Goal: Register for event/course

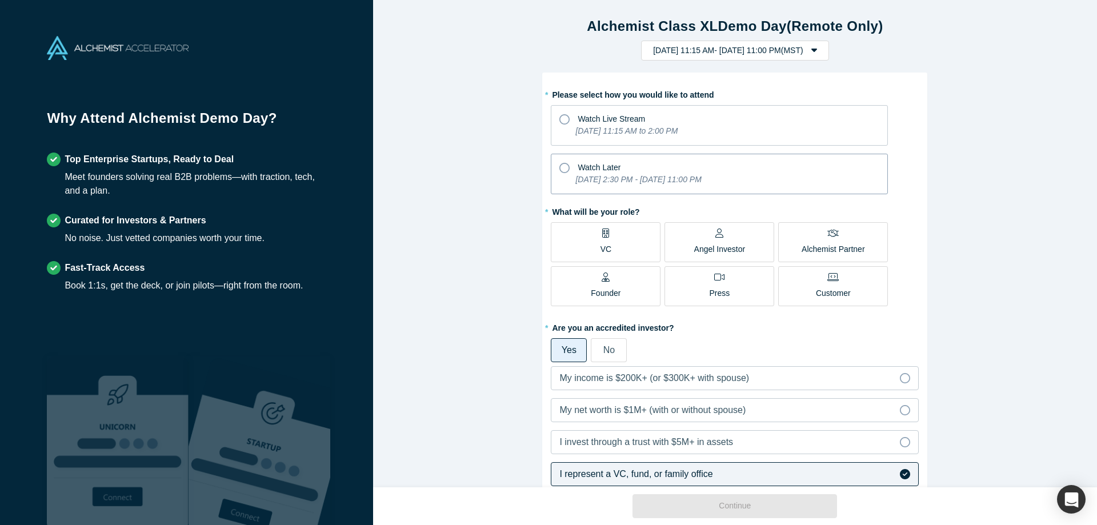
click at [566, 166] on icon at bounding box center [564, 168] width 10 height 10
click at [0, 0] on input "Watch Later [DATE] 2:30 PM - [DATE] 11:00 PM" at bounding box center [0, 0] width 0 height 0
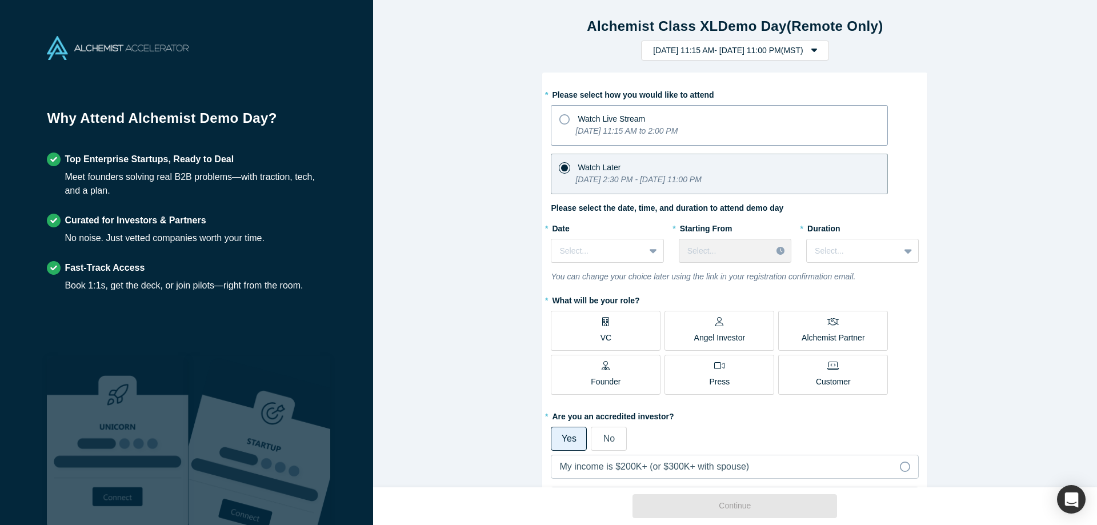
click at [558, 122] on label "Watch Live Stream [DATE] 11:15 AM to 2:00 PM" at bounding box center [719, 125] width 337 height 41
click at [0, 0] on input "Watch Live Stream [DATE] 11:15 AM to 2:00 PM" at bounding box center [0, 0] width 0 height 0
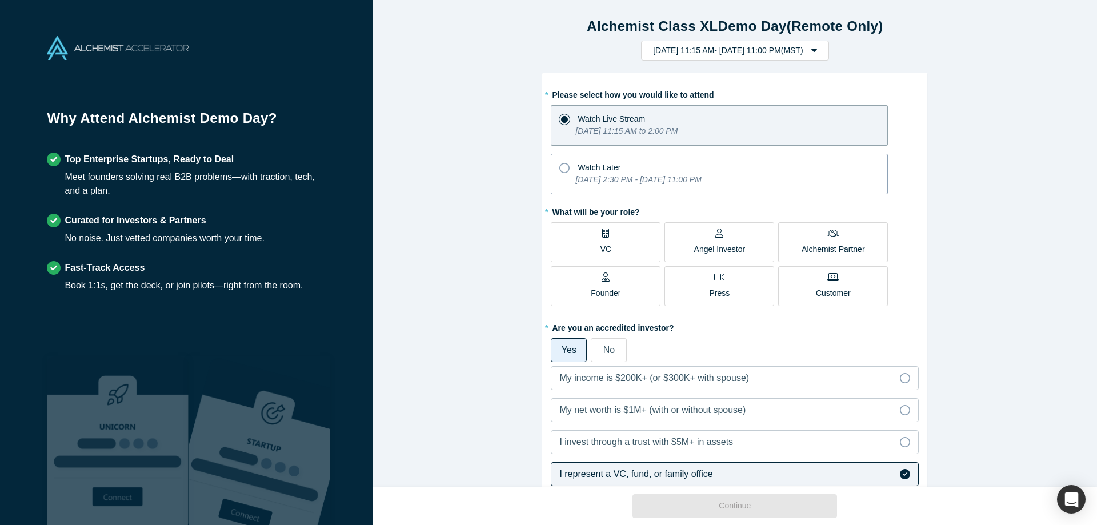
click at [567, 167] on icon at bounding box center [564, 168] width 10 height 10
click at [0, 0] on input "Watch Later [DATE] 2:30 PM - [DATE] 11:00 PM" at bounding box center [0, 0] width 0 height 0
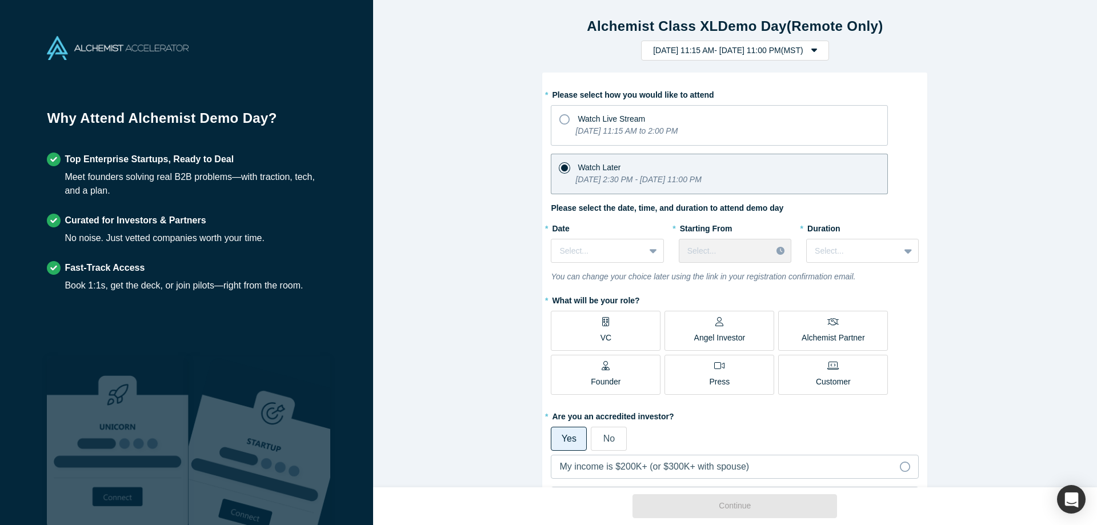
click at [635, 315] on label "VC" at bounding box center [606, 331] width 110 height 40
click at [0, 0] on input "VC" at bounding box center [0, 0] width 0 height 0
click at [566, 123] on icon at bounding box center [564, 119] width 10 height 10
click at [0, 0] on input "Watch Live Stream [DATE] 11:15 AM to 2:00 PM" at bounding box center [0, 0] width 0 height 0
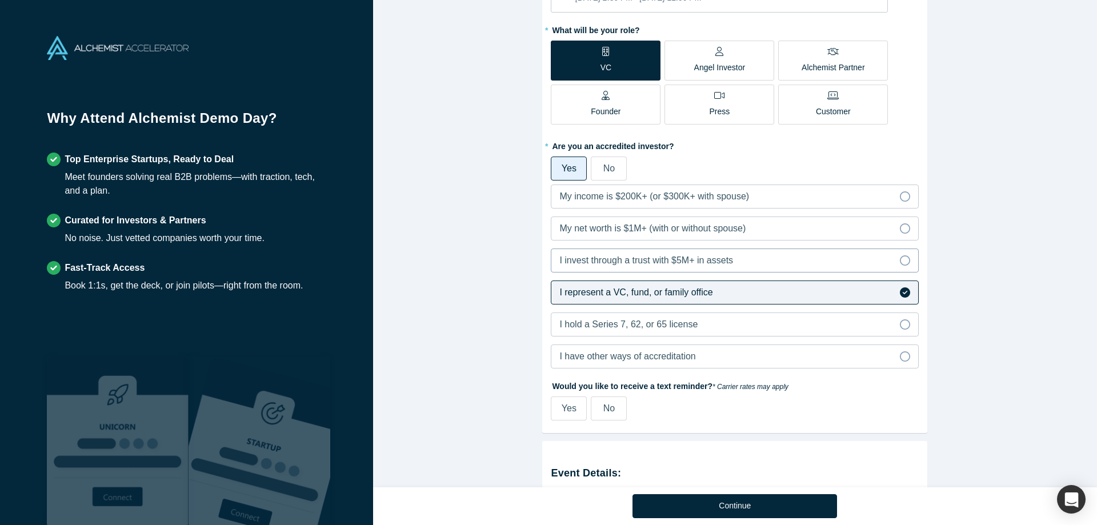
scroll to position [326, 0]
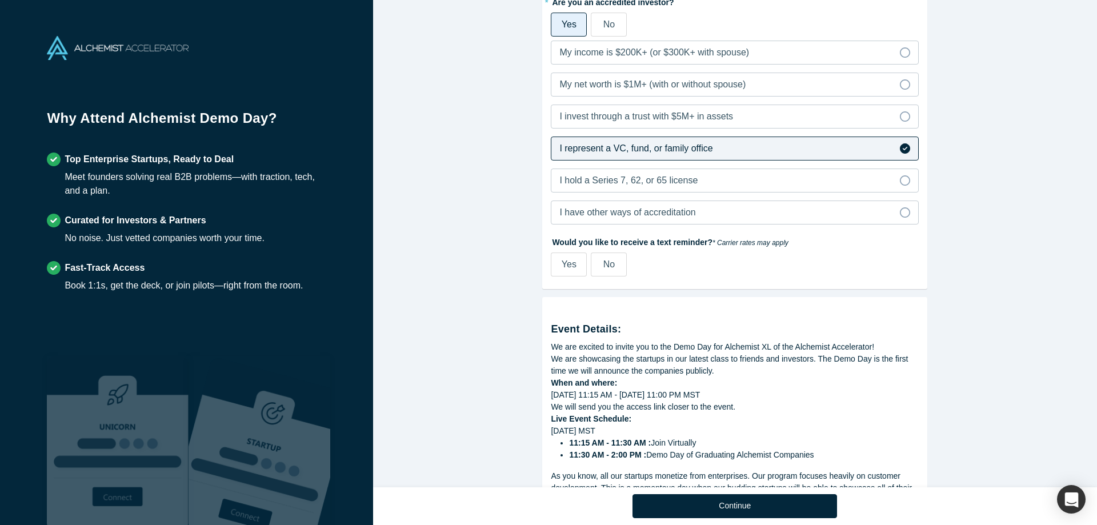
click at [608, 269] on span "No" at bounding box center [608, 264] width 11 height 10
click at [0, 0] on input "No" at bounding box center [0, 0] width 0 height 0
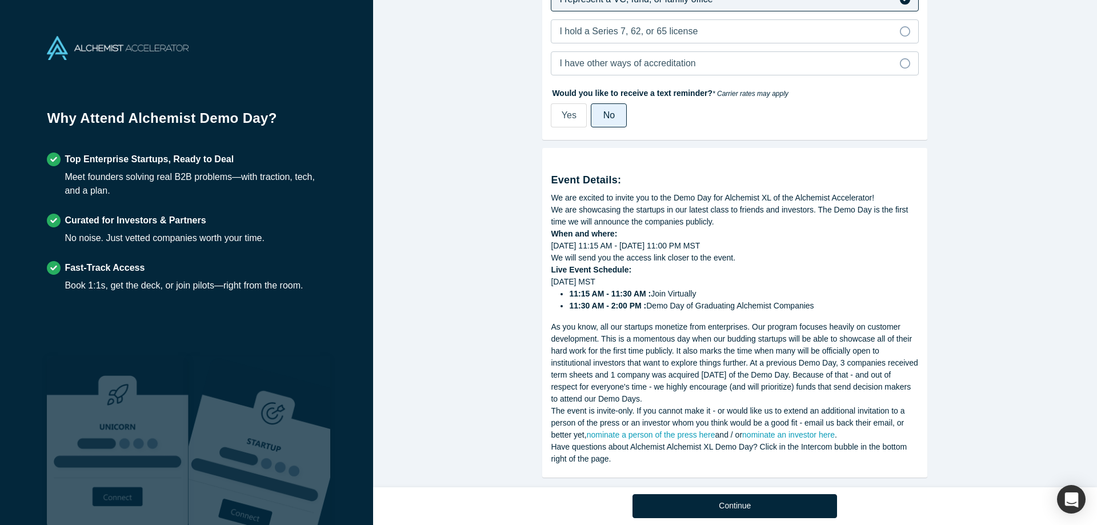
scroll to position [490, 0]
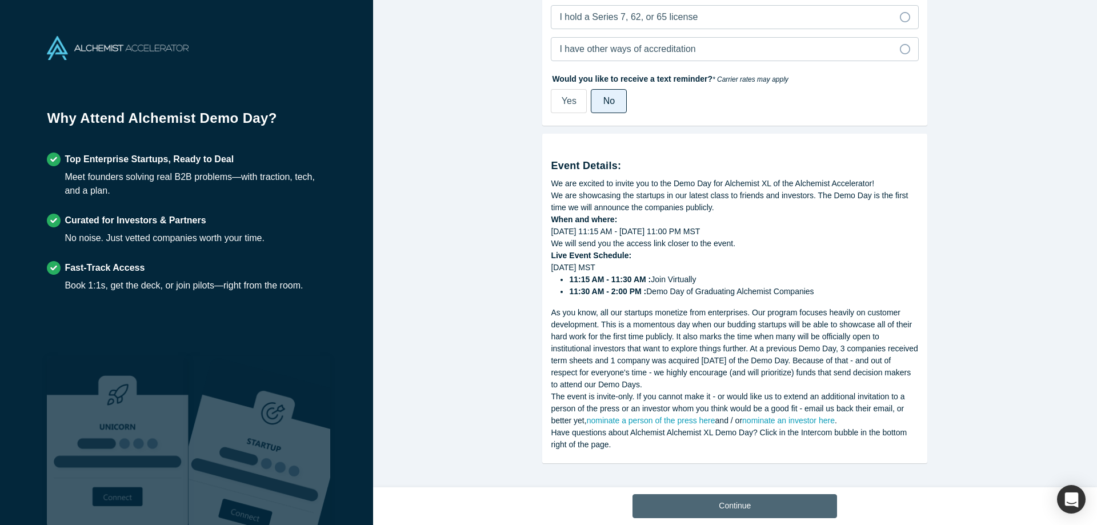
click at [763, 494] on button "Continue" at bounding box center [734, 506] width 205 height 24
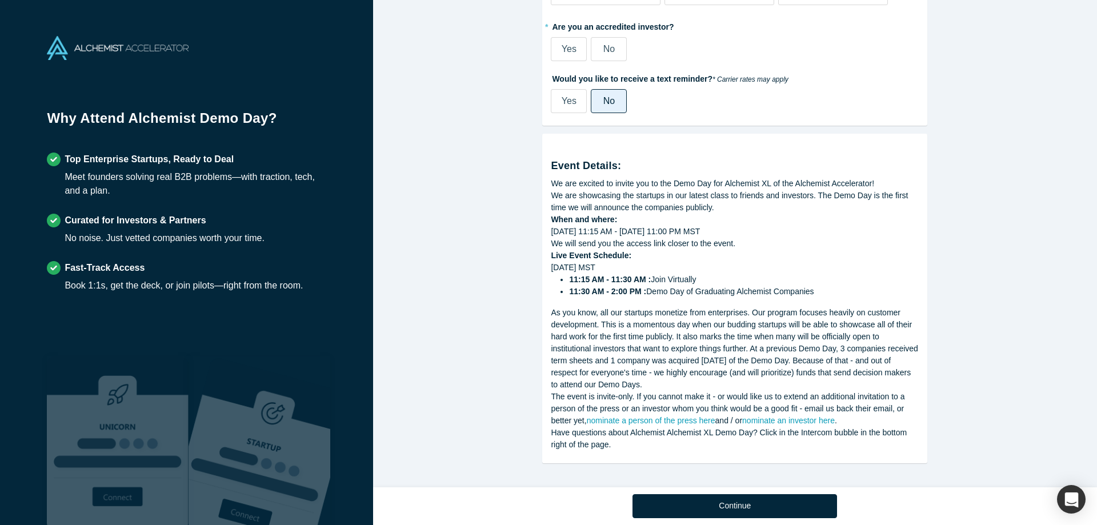
scroll to position [302, 0]
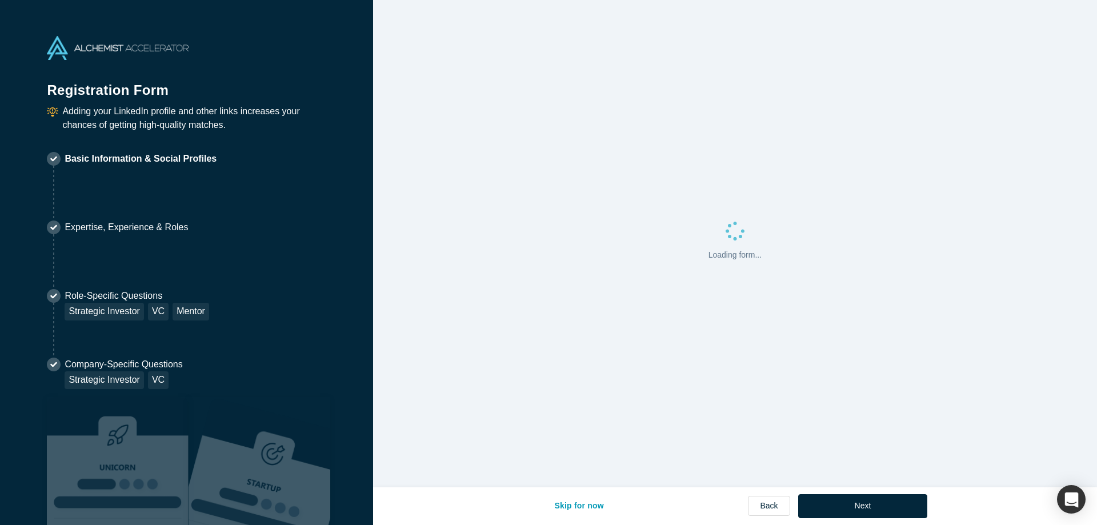
select select "US"
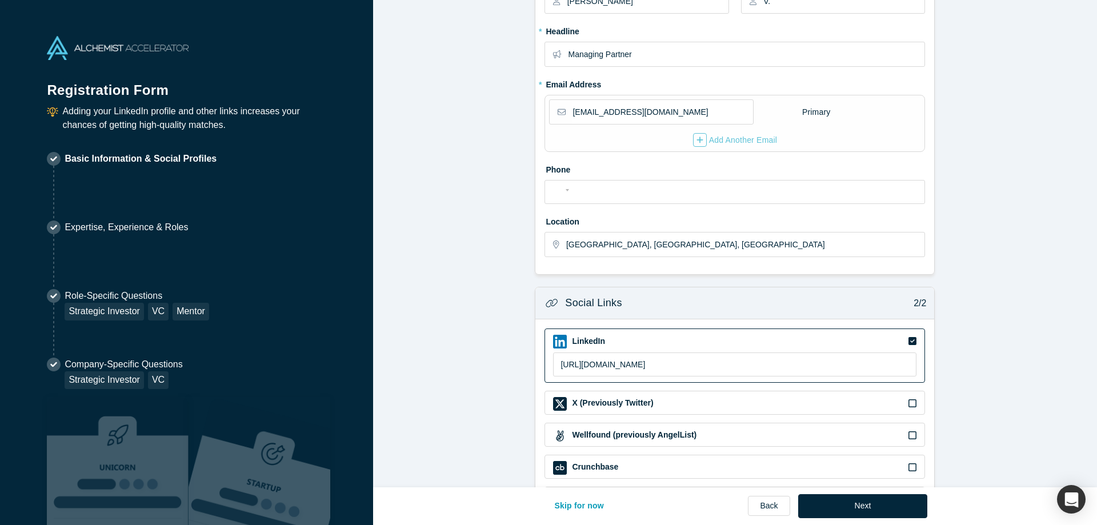
scroll to position [217, 0]
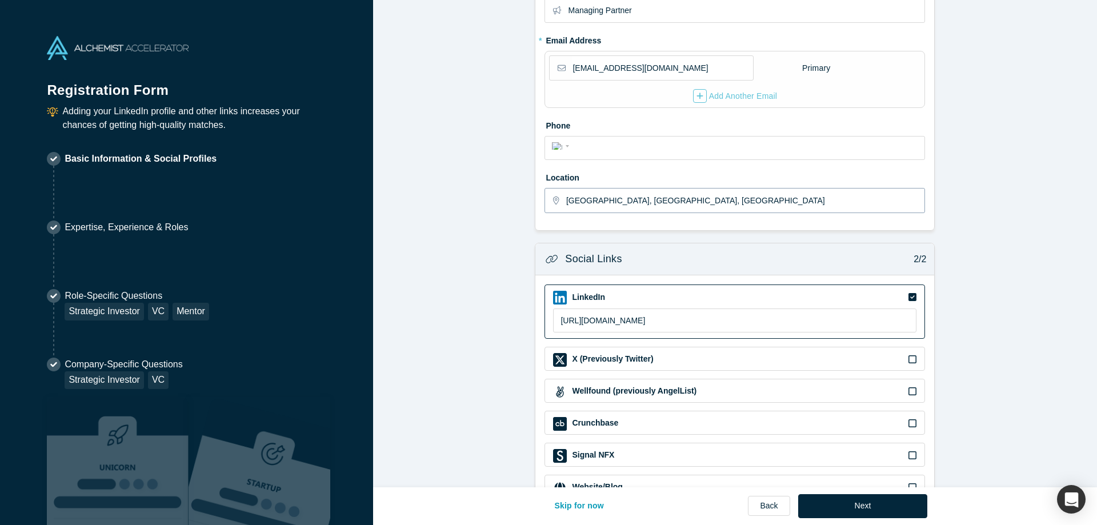
click at [639, 190] on input "[GEOGRAPHIC_DATA], [GEOGRAPHIC_DATA], [GEOGRAPHIC_DATA]" at bounding box center [745, 201] width 358 height 24
drag, startPoint x: 639, startPoint y: 203, endPoint x: 516, endPoint y: 196, distance: 123.6
click at [566, 196] on input "[GEOGRAPHIC_DATA], [GEOGRAPHIC_DATA], [GEOGRAPHIC_DATA]" at bounding box center [745, 201] width 358 height 24
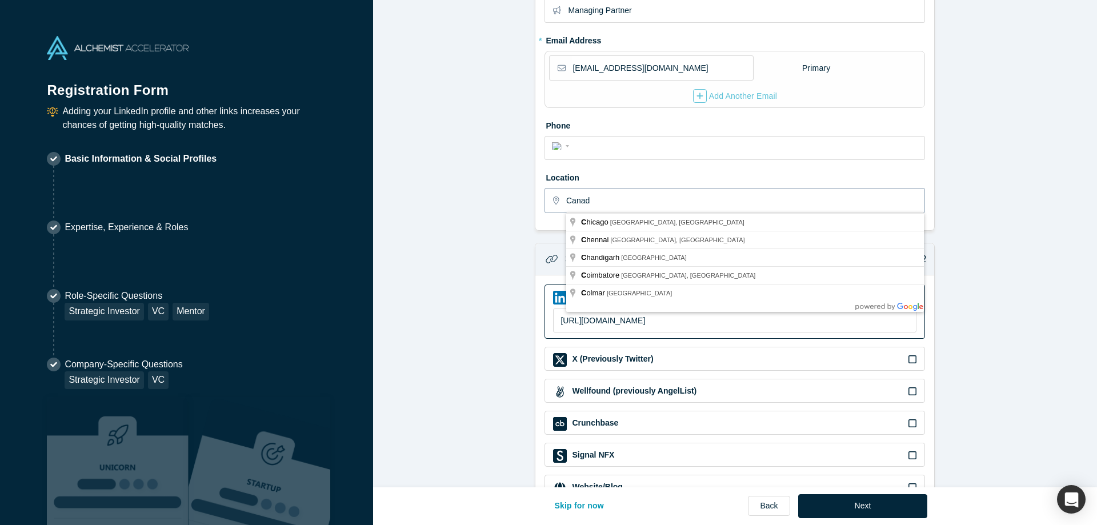
type input "[GEOGRAPHIC_DATA]"
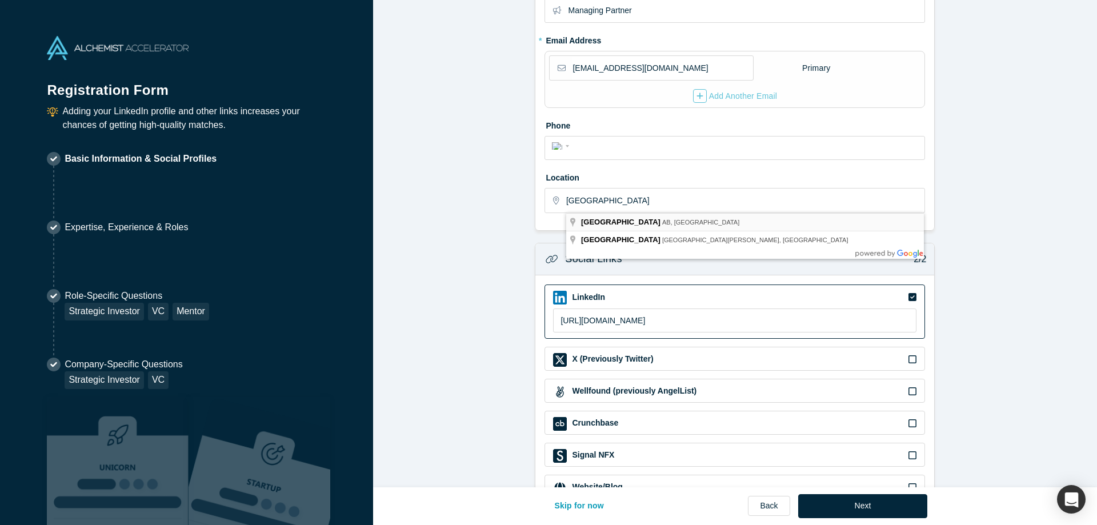
type input "[GEOGRAPHIC_DATA], [GEOGRAPHIC_DATA], [GEOGRAPHIC_DATA]"
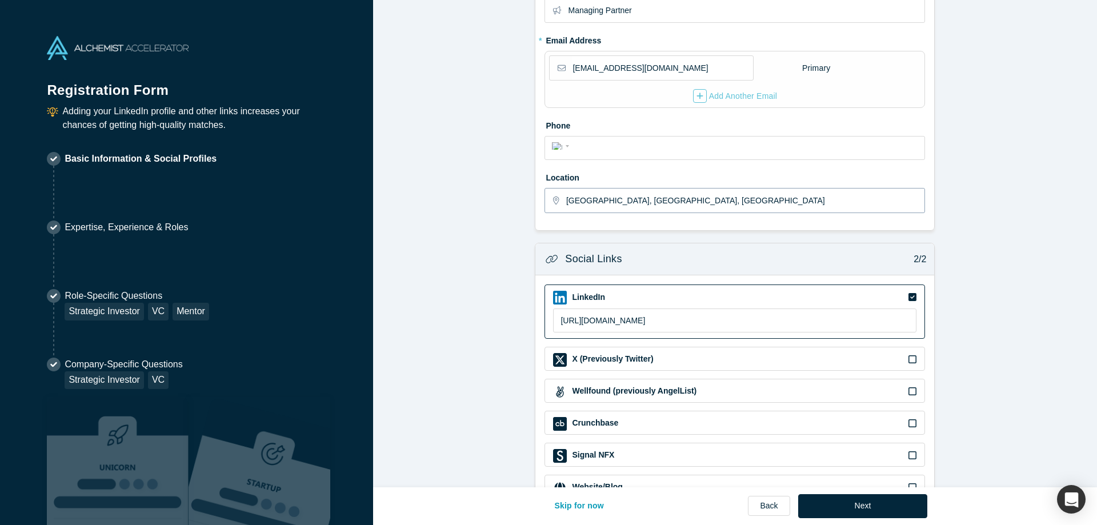
scroll to position [255, 0]
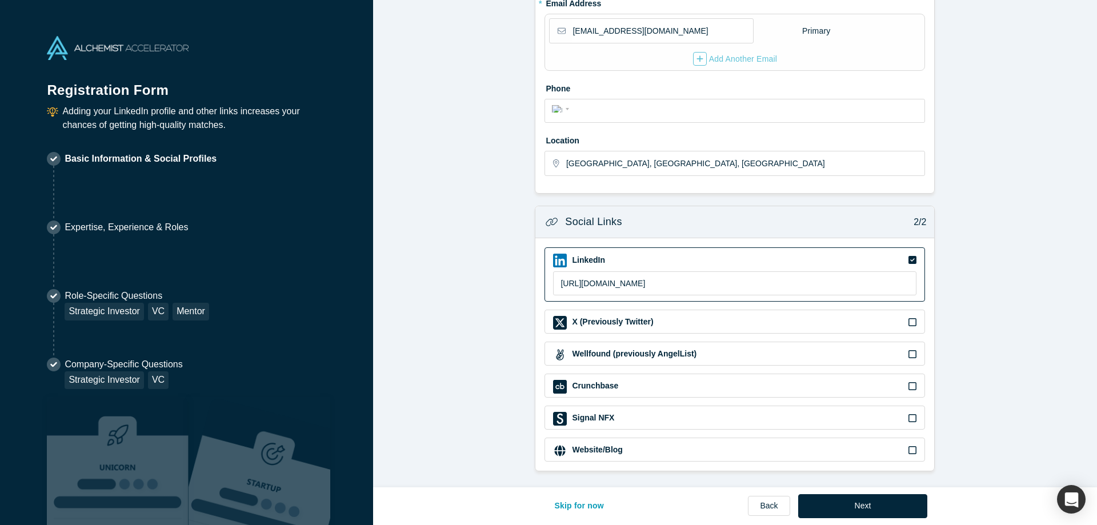
click at [912, 452] on icon at bounding box center [912, 450] width 8 height 9
click at [0, 0] on input "checkbox" at bounding box center [0, 0] width 0 height 0
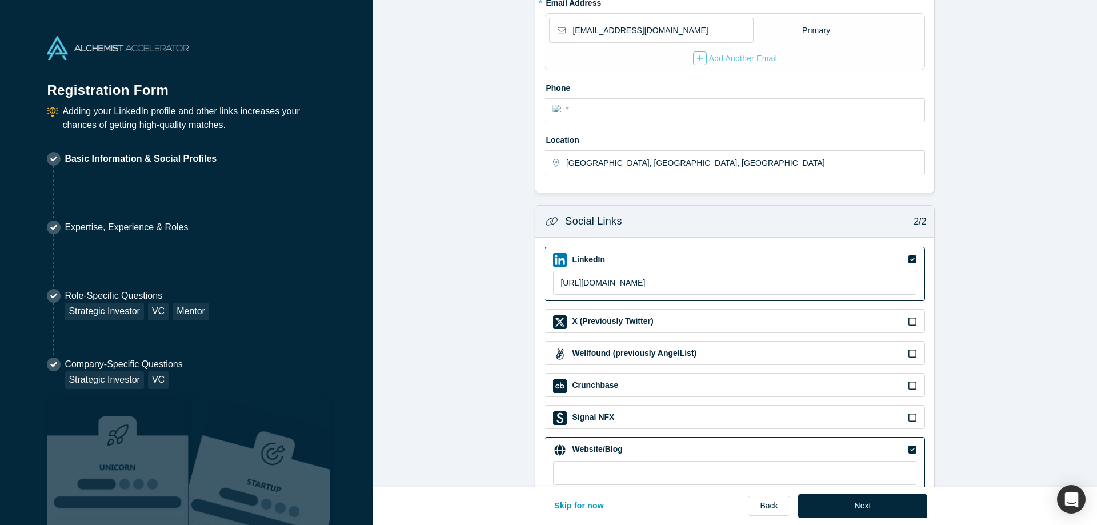
scroll to position [285, 0]
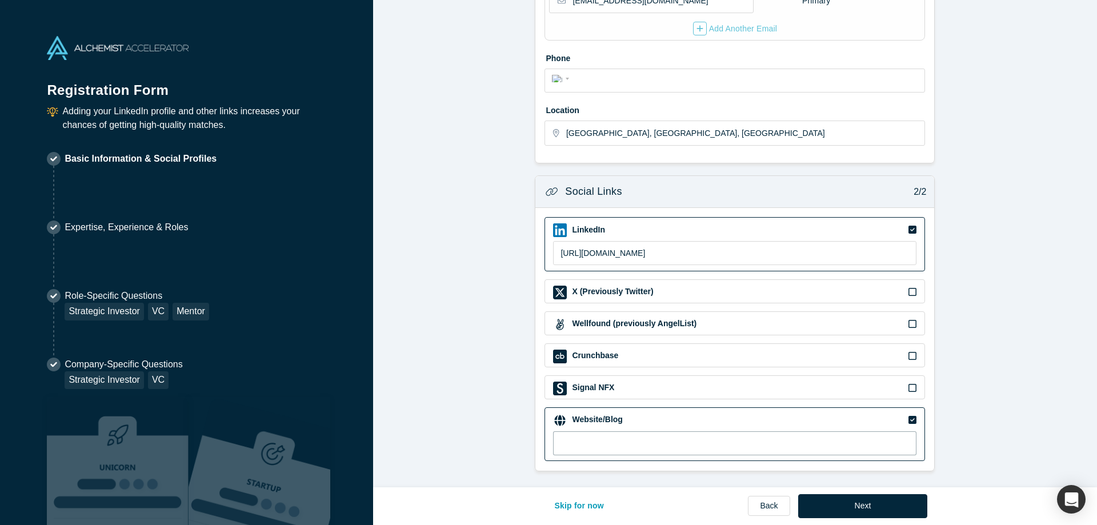
click at [665, 450] on input at bounding box center [734, 443] width 363 height 24
click at [876, 504] on button "Next" at bounding box center [863, 506] width 130 height 24
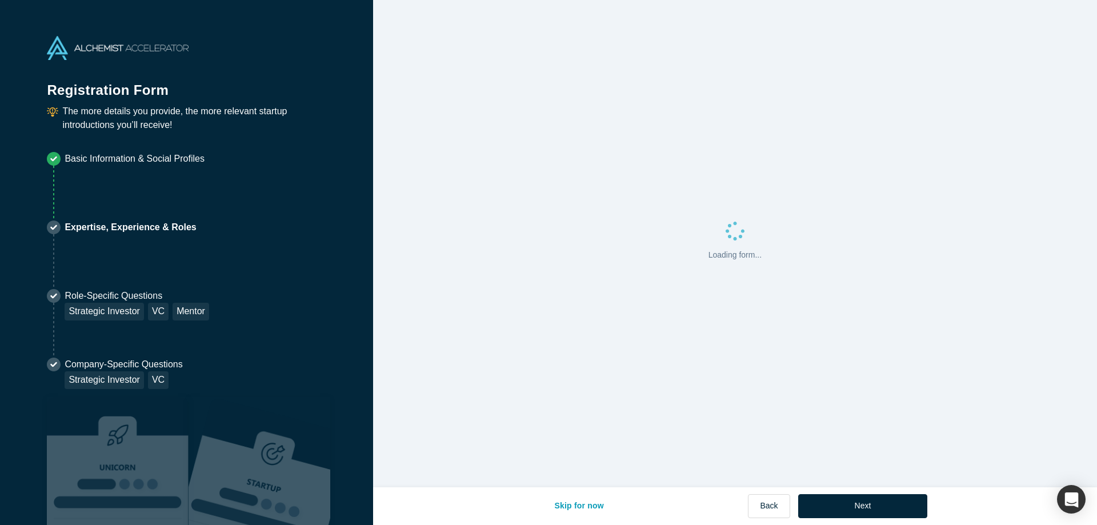
scroll to position [0, 0]
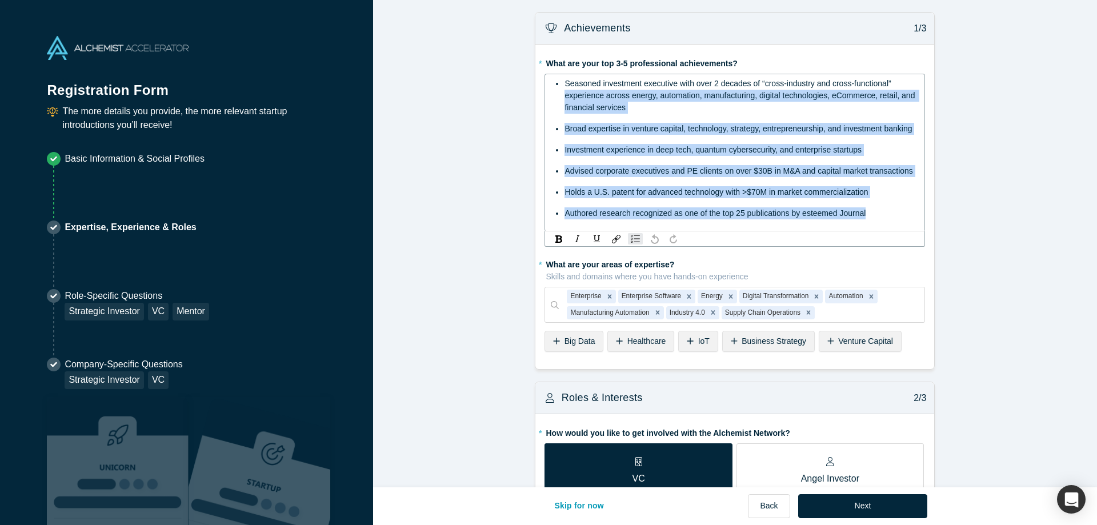
click at [902, 81] on div "Seasoned investment executive with over 2 decades of “cross-industry and cross-…" at bounding box center [740, 96] width 353 height 36
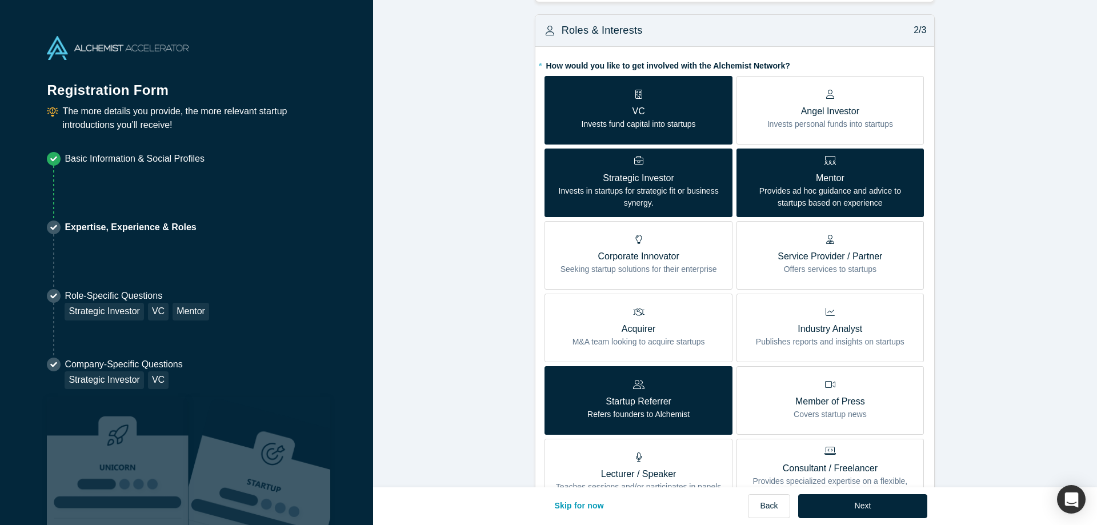
scroll to position [326, 0]
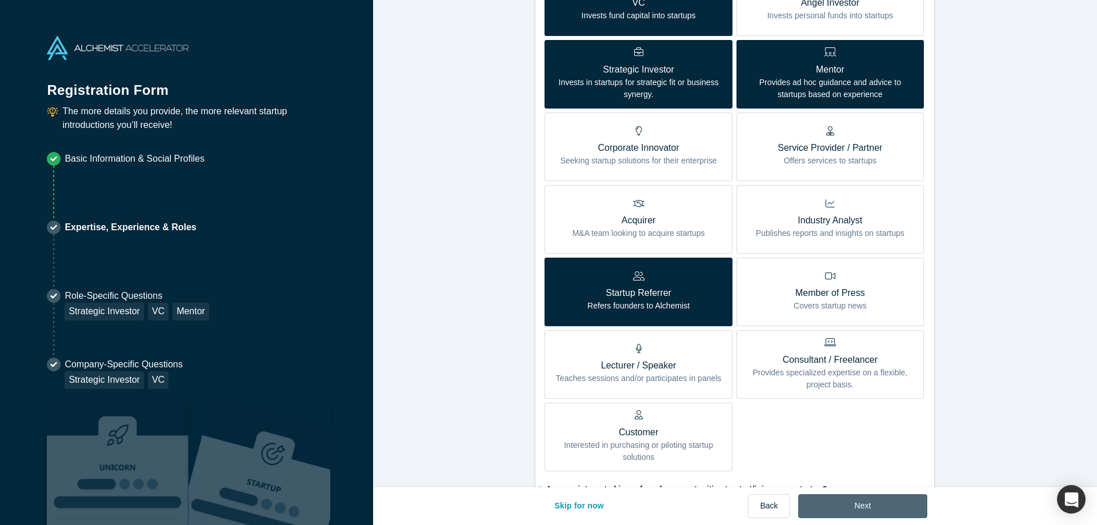
click at [874, 510] on button "Next" at bounding box center [863, 506] width 130 height 24
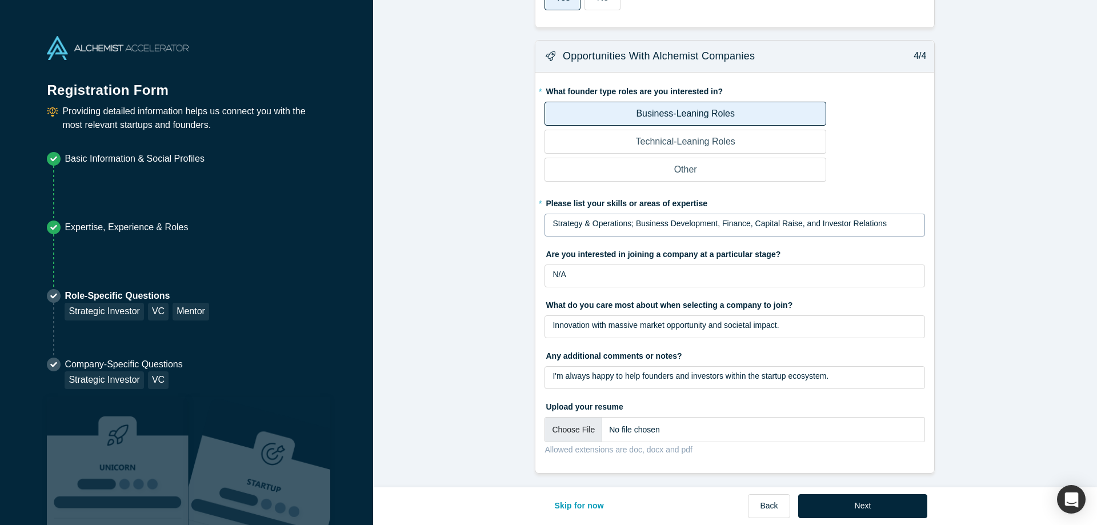
scroll to position [1185, 0]
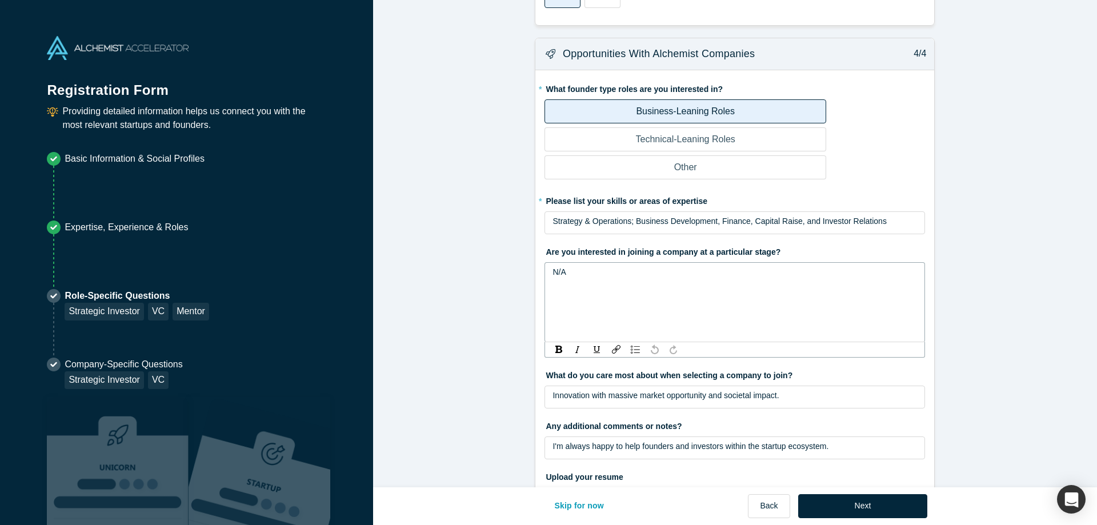
click at [609, 267] on div "N/A" at bounding box center [734, 272] width 365 height 12
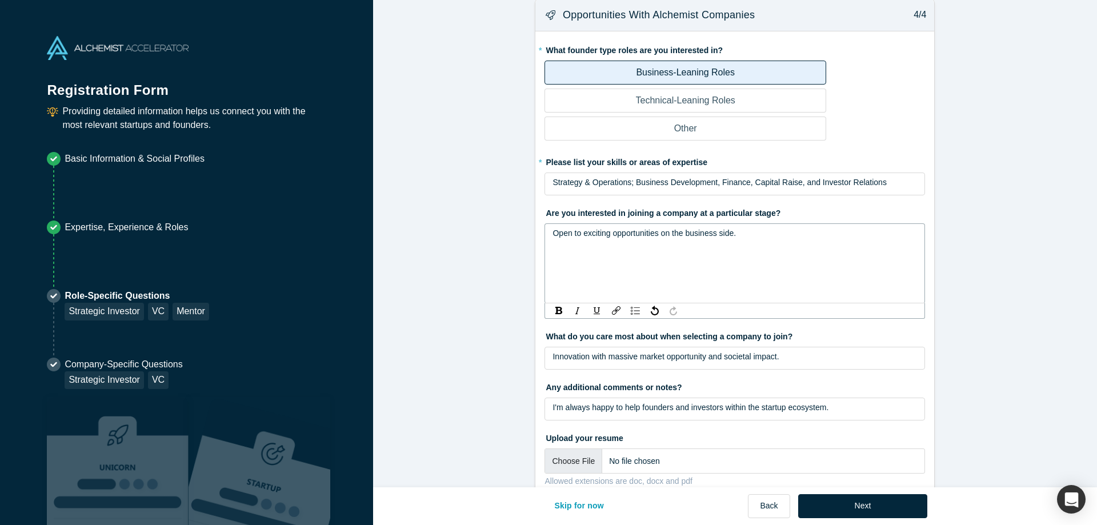
scroll to position [1258, 0]
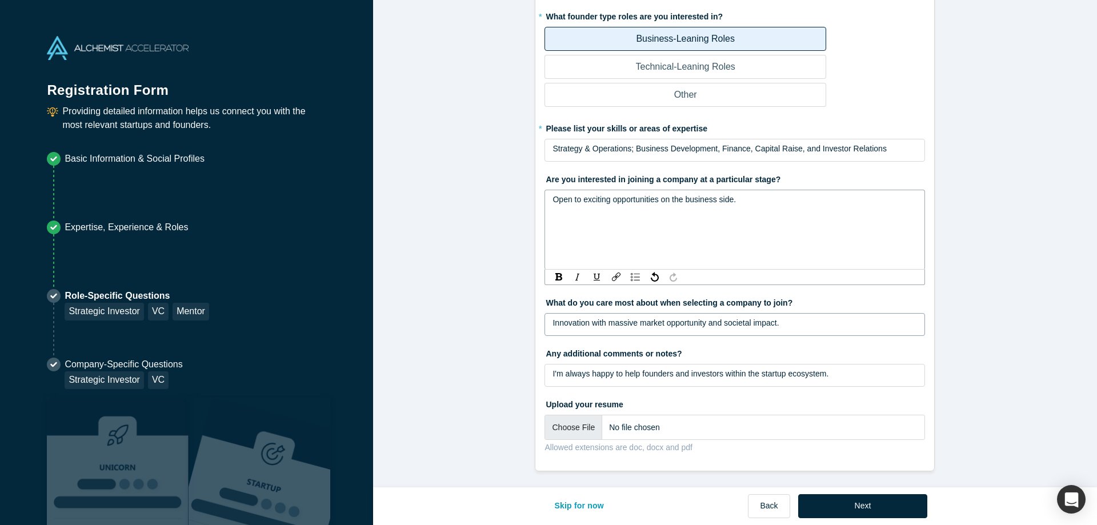
click at [744, 327] on div "Innovation with massive market opportunity and societal impact." at bounding box center [734, 324] width 380 height 23
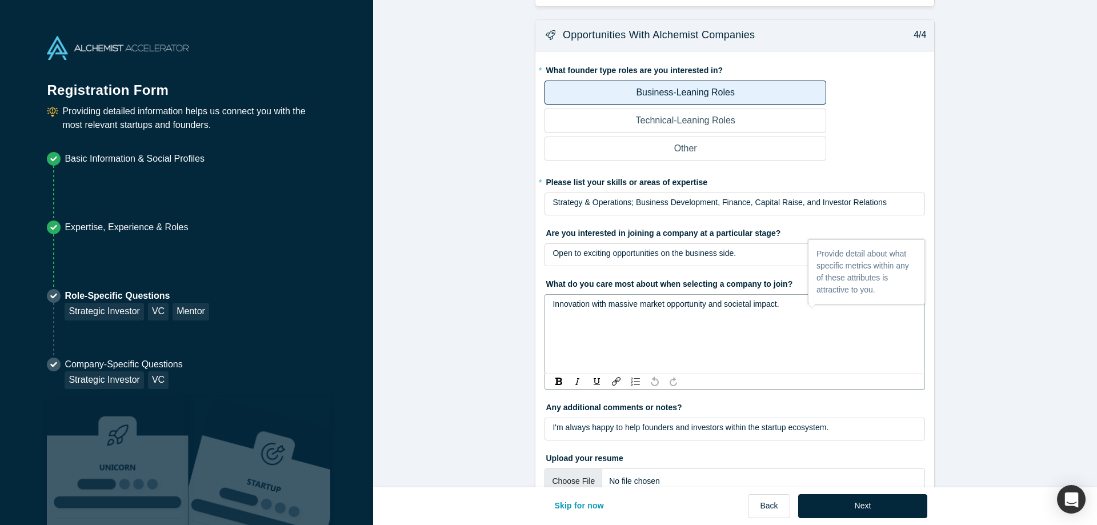
click at [548, 294] on div "Innovation with massive market opportunity and societal impact." at bounding box center [734, 334] width 380 height 80
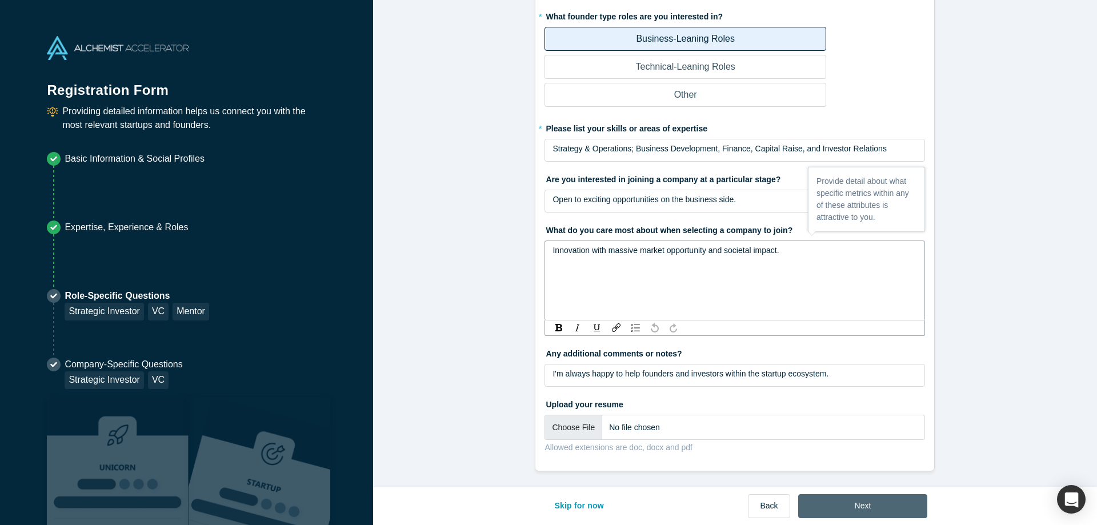
click at [845, 506] on button "Next" at bounding box center [863, 506] width 130 height 24
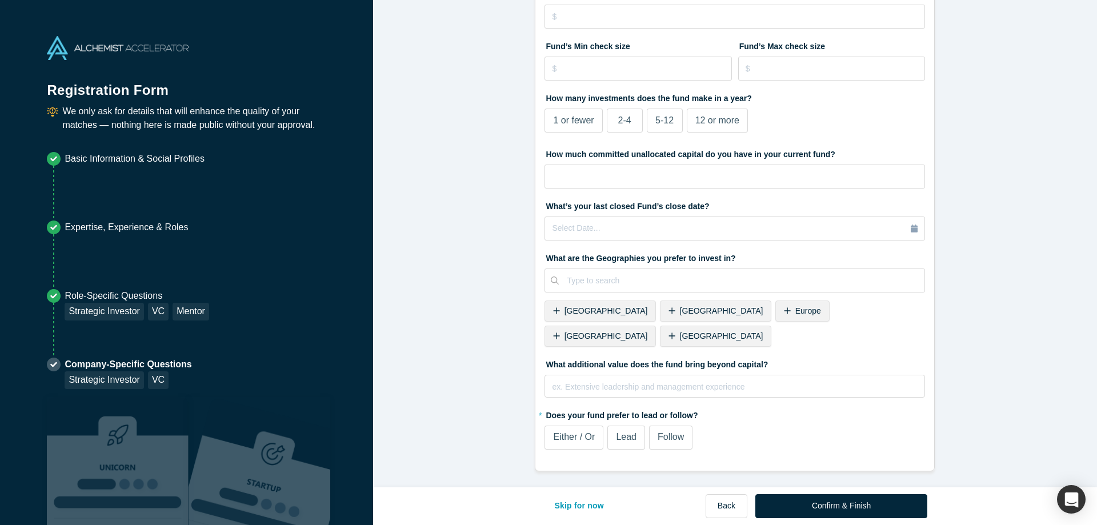
scroll to position [0, 0]
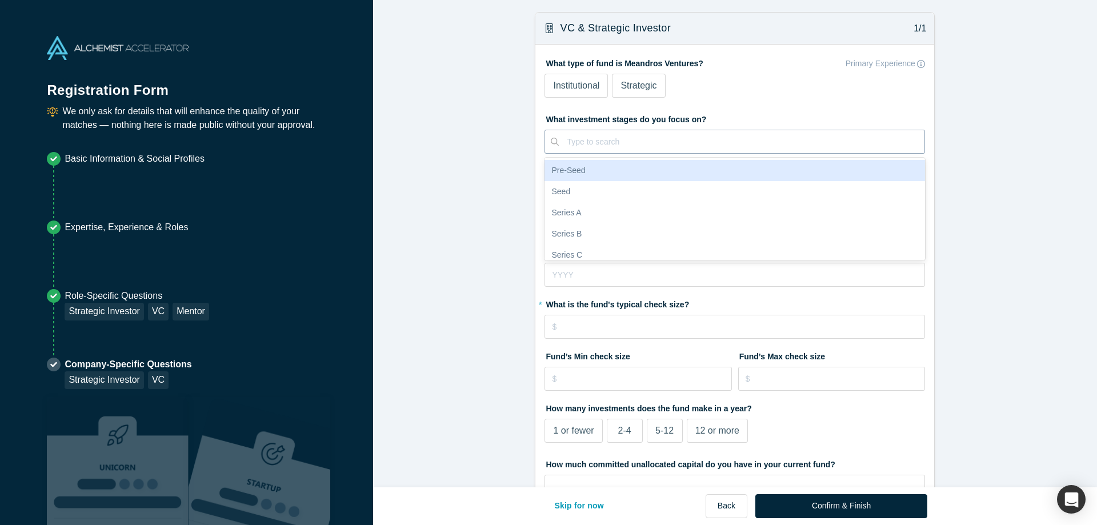
click at [620, 139] on div at bounding box center [742, 142] width 350 height 14
click at [578, 174] on div "Pre-Seed" at bounding box center [734, 170] width 380 height 21
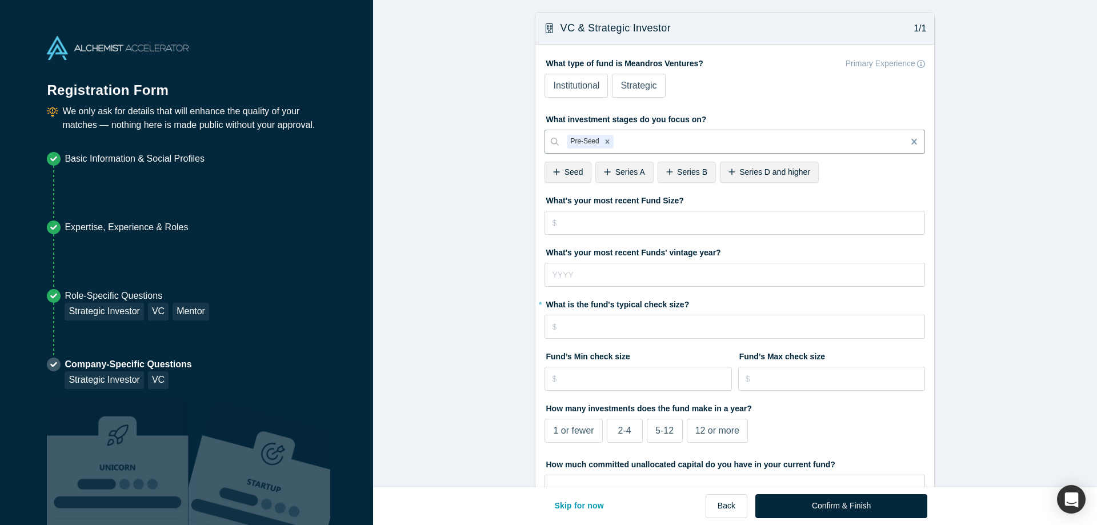
drag, startPoint x: 570, startPoint y: 169, endPoint x: 600, endPoint y: 169, distance: 29.7
click at [571, 169] on span "Seed" at bounding box center [573, 171] width 19 height 9
click at [593, 177] on div "Series A" at bounding box center [573, 172] width 58 height 21
click at [581, 177] on span "Series B" at bounding box center [579, 171] width 30 height 9
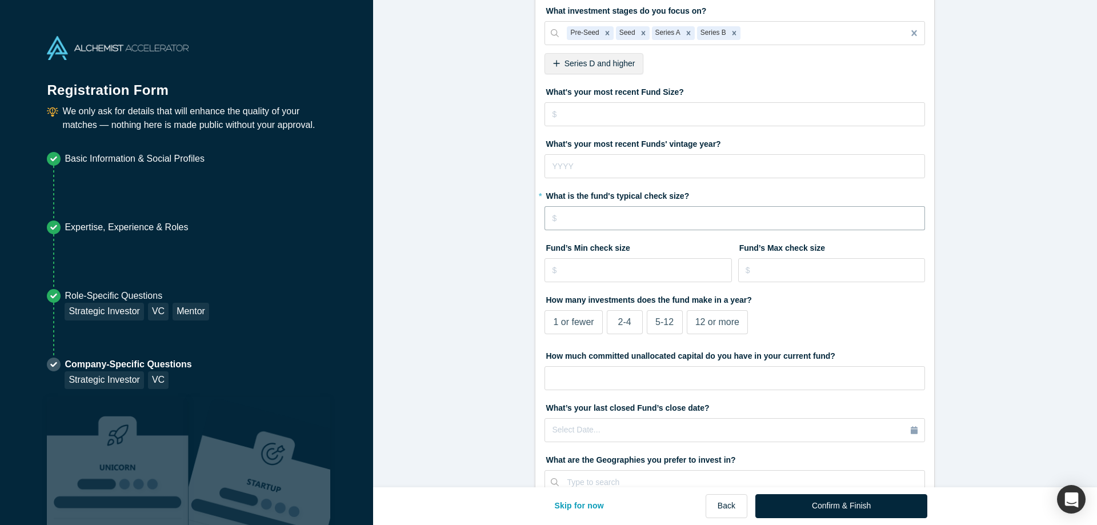
click at [579, 222] on input "tel" at bounding box center [734, 218] width 380 height 24
type input "$100,000"
type input "$5"
type input "$25,000"
drag, startPoint x: 784, startPoint y: 267, endPoint x: 725, endPoint y: 269, distance: 58.9
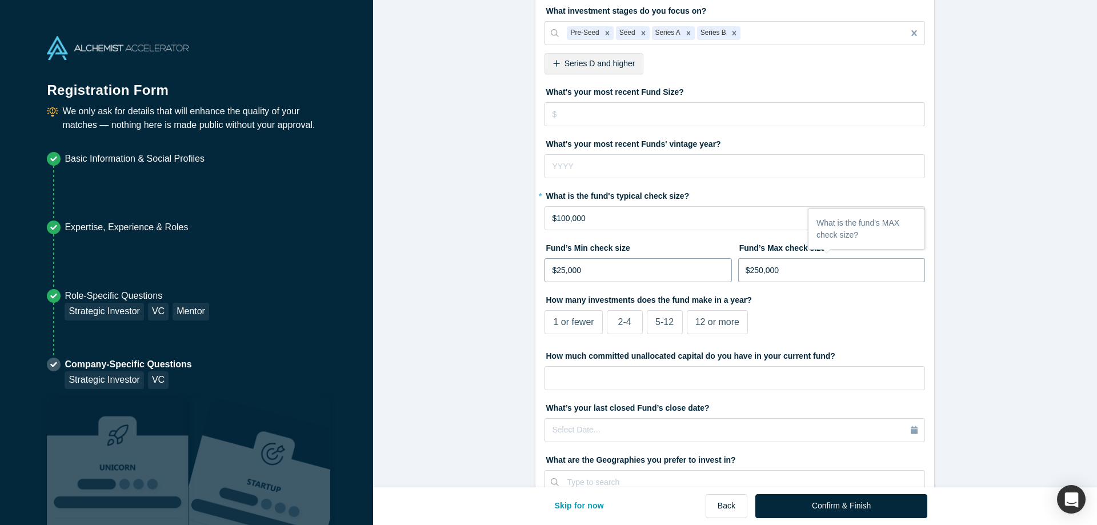
click at [738, 269] on input "$250,000" at bounding box center [831, 270] width 187 height 24
type input "$1,000,000"
click at [675, 318] on label "5-12" at bounding box center [665, 322] width 36 height 24
click at [0, 0] on input "5-12" at bounding box center [0, 0] width 0 height 0
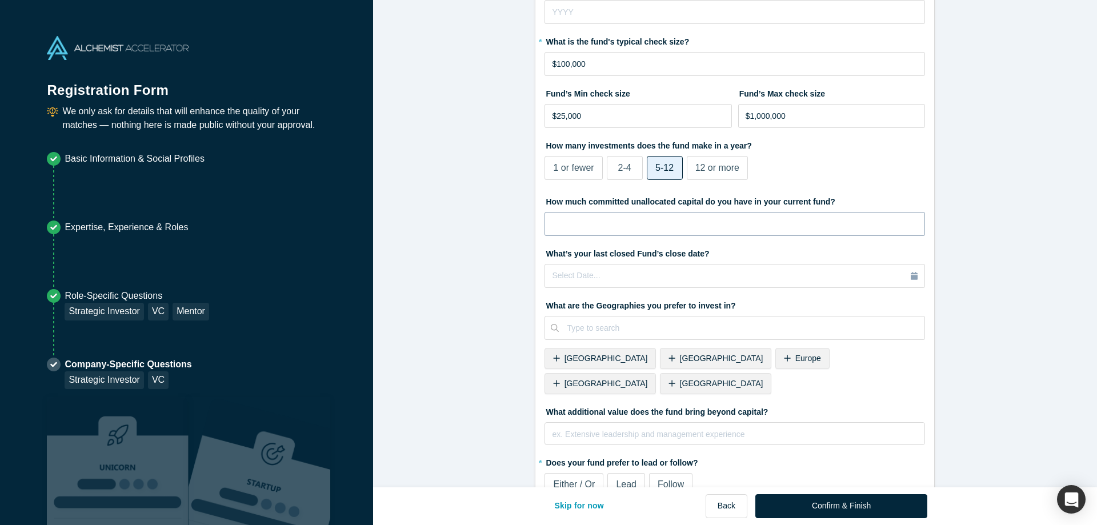
scroll to position [285, 0]
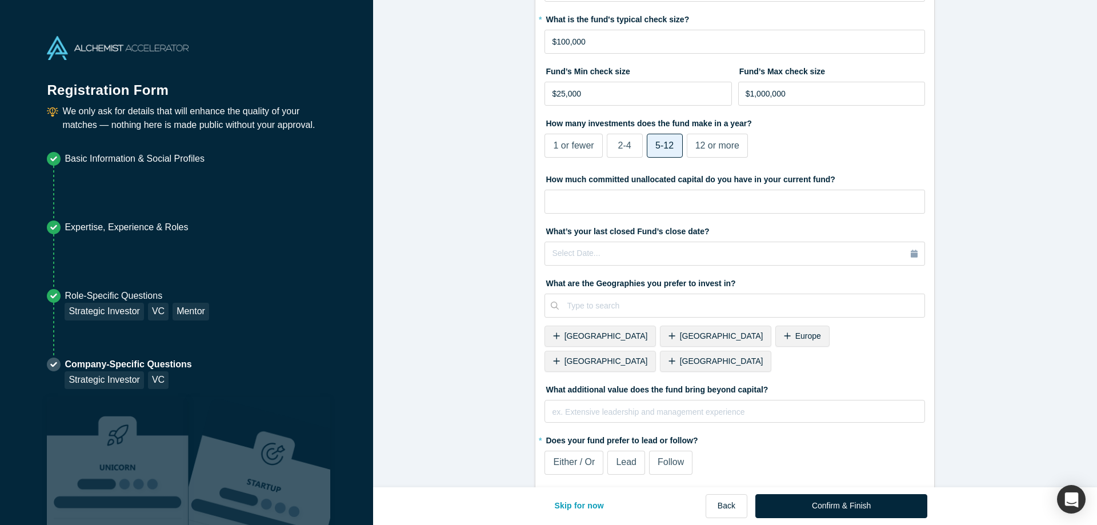
click at [675, 357] on icon at bounding box center [671, 361] width 7 height 8
drag, startPoint x: 699, startPoint y: 338, endPoint x: 721, endPoint y: 334, distance: 22.7
click at [784, 338] on icon at bounding box center [787, 335] width 6 height 6
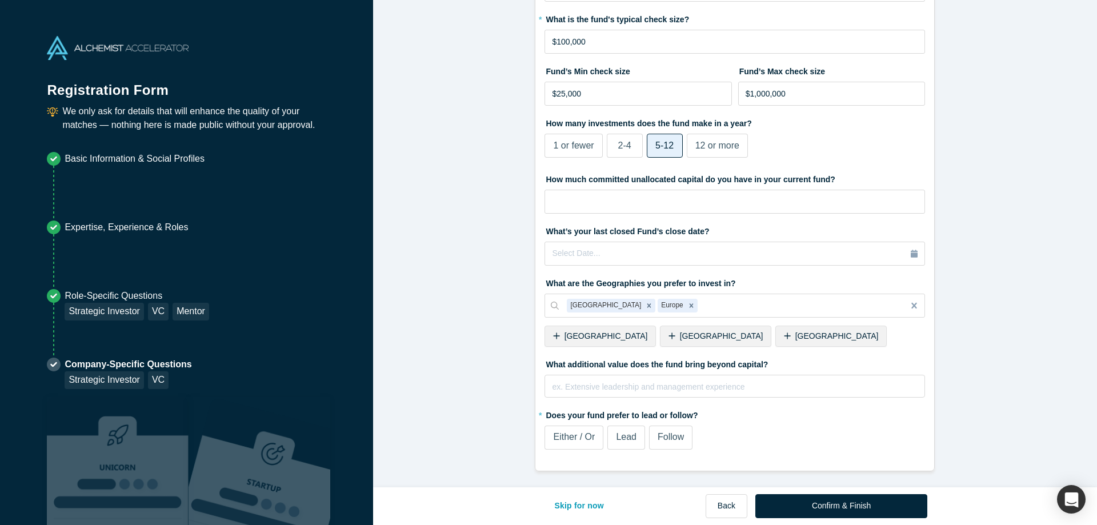
click at [775, 332] on div "[GEOGRAPHIC_DATA]" at bounding box center [830, 336] width 111 height 21
click at [660, 338] on div "[GEOGRAPHIC_DATA]" at bounding box center [715, 336] width 111 height 21
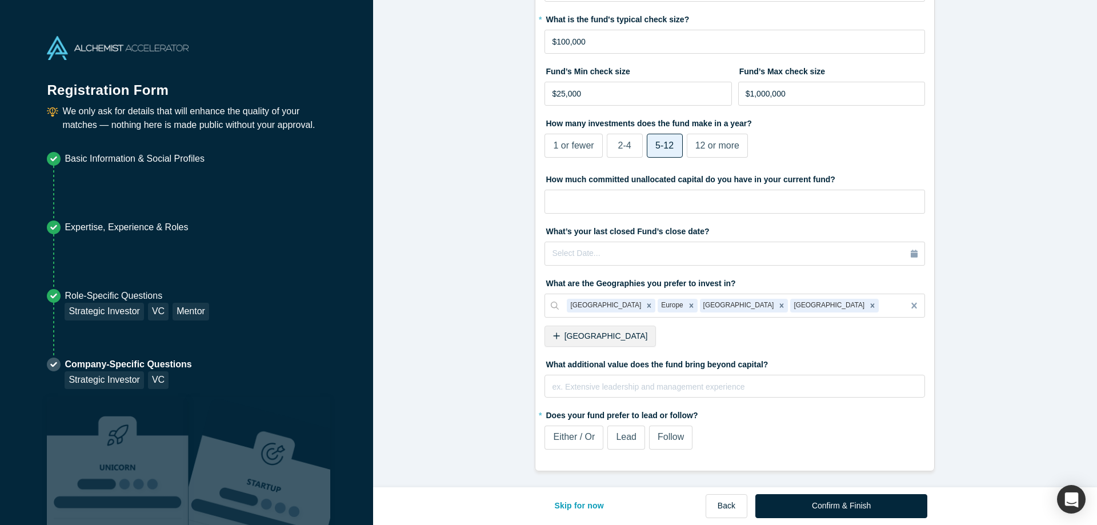
click at [670, 439] on span "Follow" at bounding box center [671, 437] width 26 height 10
click at [0, 0] on input "Follow" at bounding box center [0, 0] width 0 height 0
click at [837, 508] on button "Confirm & Finish" at bounding box center [841, 506] width 172 height 24
